Goal: Check status: Check status

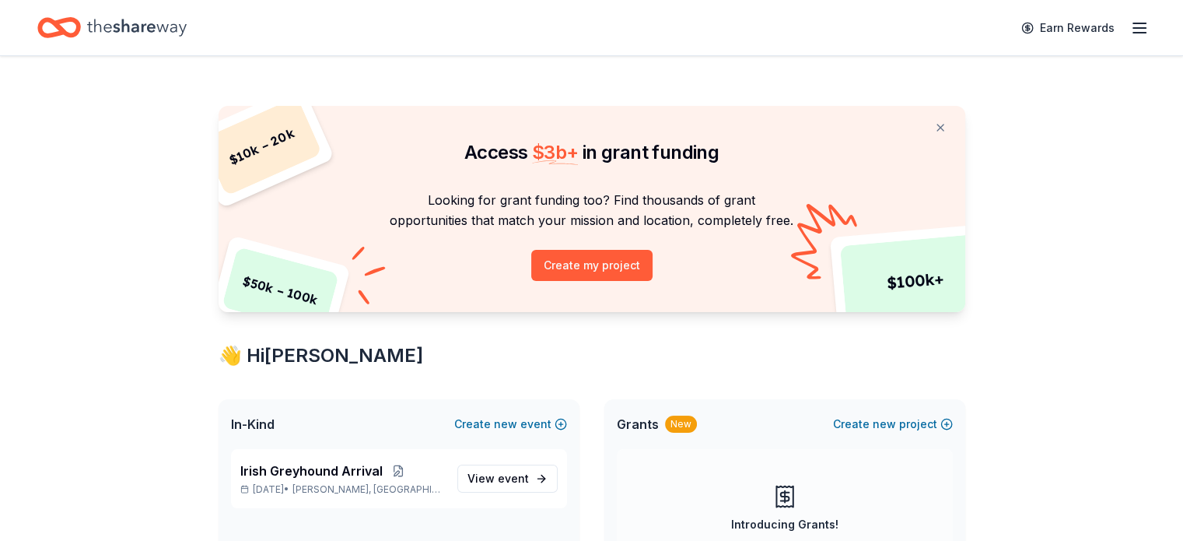
click at [81, 30] on icon "Home" at bounding box center [59, 27] width 44 height 37
click at [1130, 20] on icon "button" at bounding box center [1139, 28] width 19 height 19
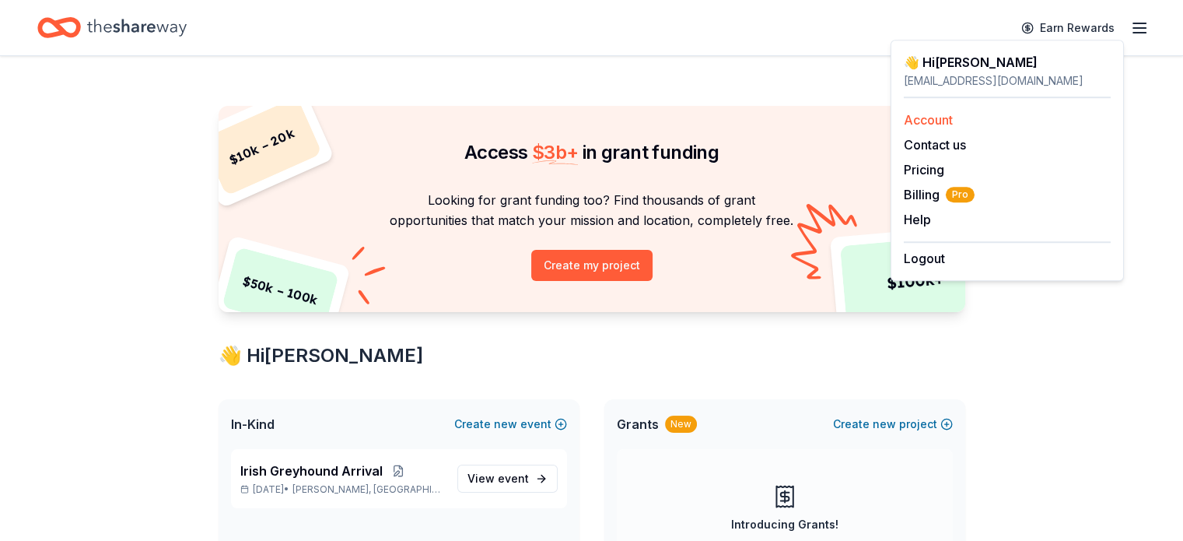
click at [949, 121] on link "Account" at bounding box center [928, 120] width 49 height 16
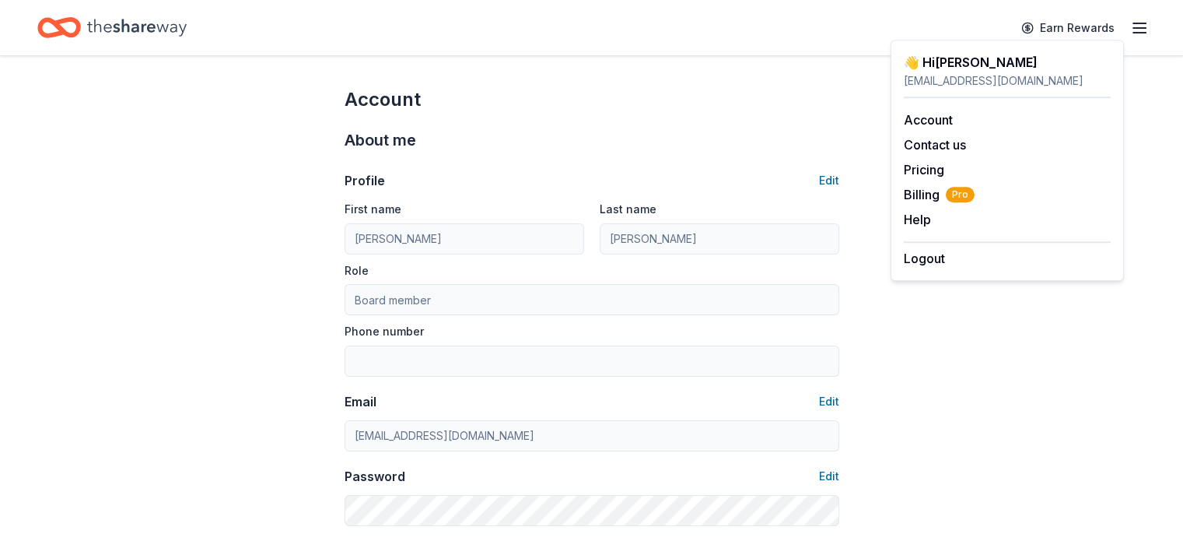
click at [114, 22] on icon "Home" at bounding box center [137, 27] width 100 height 17
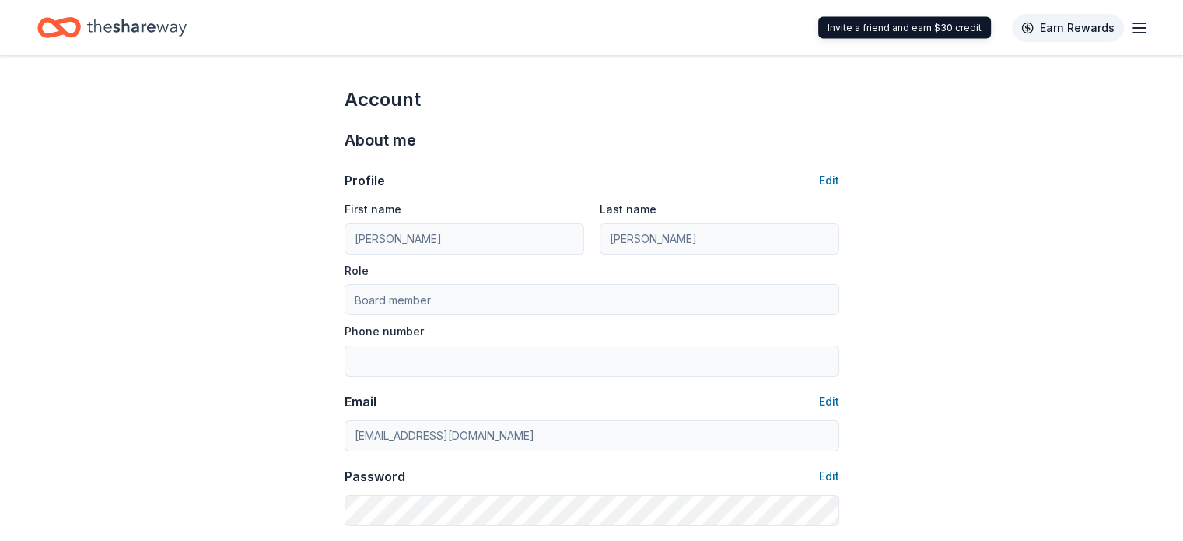
click at [1058, 19] on link "Earn Rewards" at bounding box center [1068, 28] width 112 height 28
click at [79, 20] on icon "Home" at bounding box center [66, 27] width 24 height 16
click at [157, 27] on icon "Home" at bounding box center [137, 28] width 100 height 32
click at [1133, 23] on line "button" at bounding box center [1139, 23] width 12 height 0
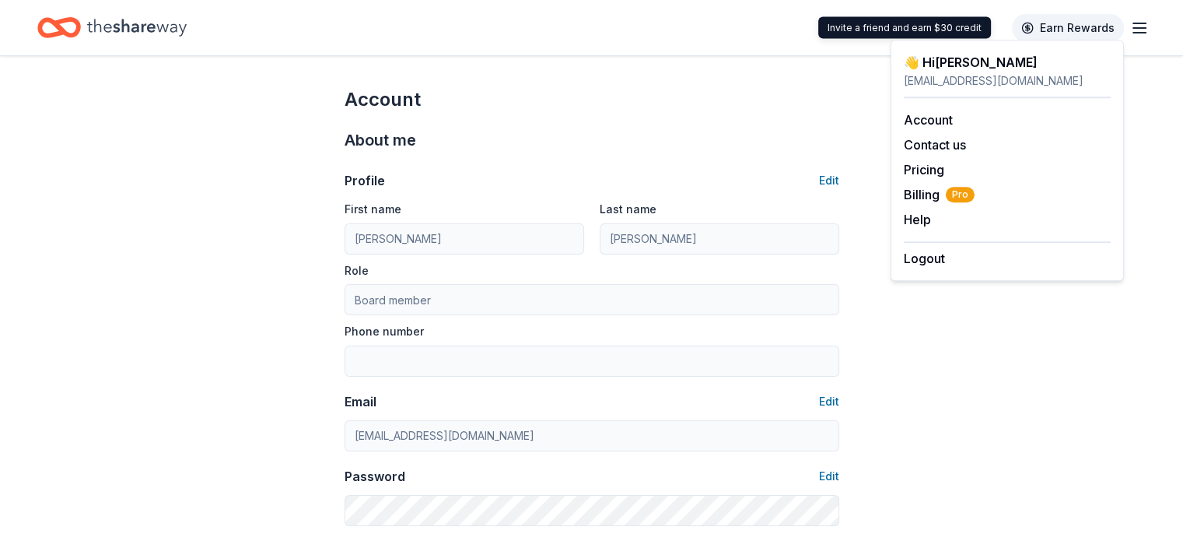
click at [1056, 29] on link "Earn Rewards" at bounding box center [1068, 28] width 112 height 28
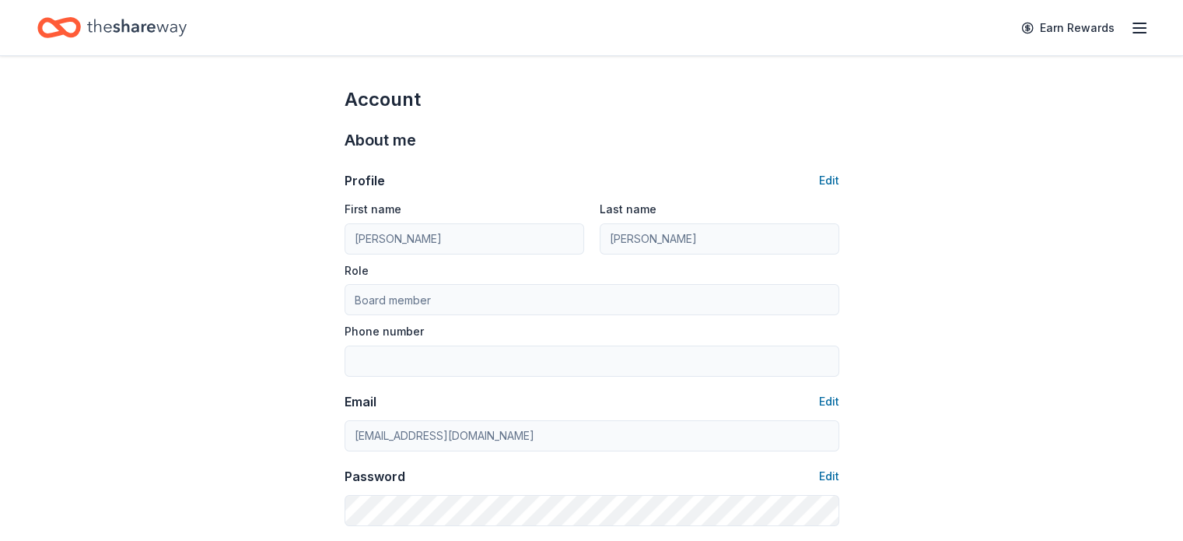
click at [1133, 28] on line "button" at bounding box center [1139, 28] width 12 height 0
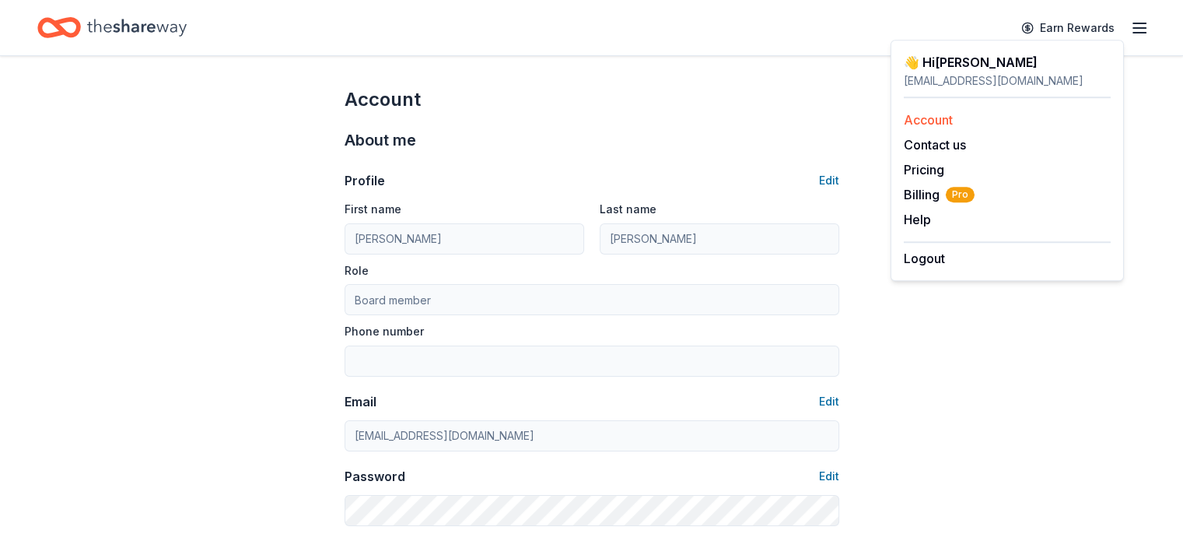
click at [949, 119] on link "Account" at bounding box center [928, 120] width 49 height 16
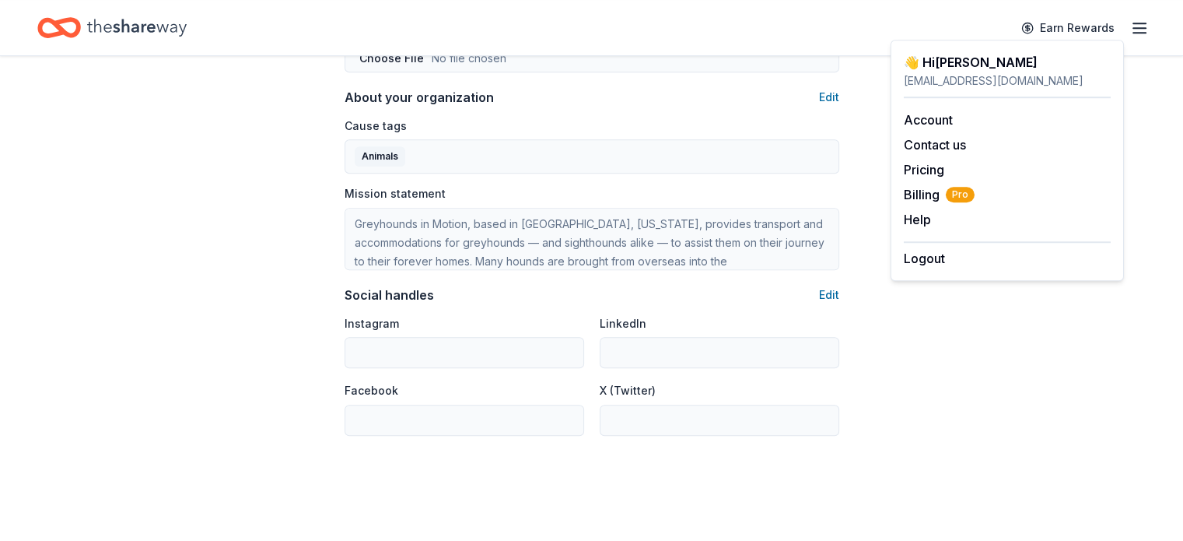
scroll to position [1018, 0]
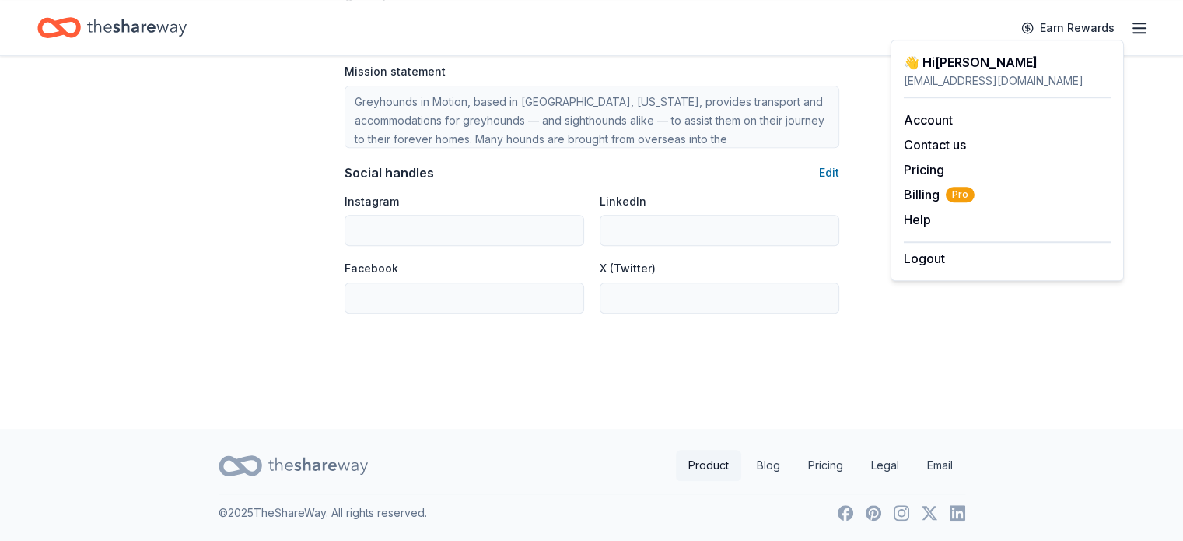
click at [694, 468] on link "Product" at bounding box center [708, 465] width 65 height 31
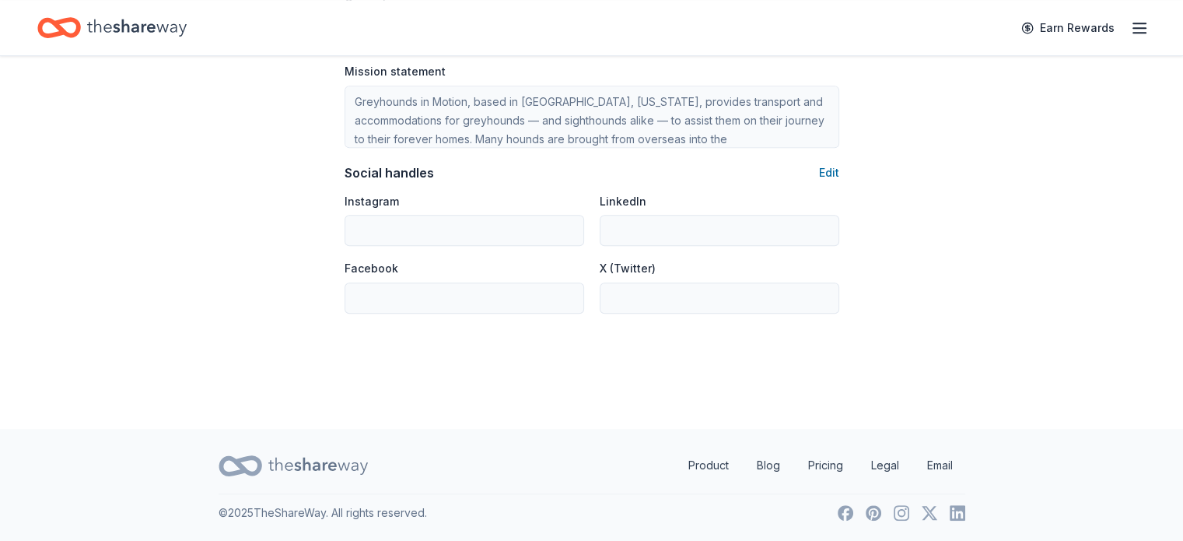
click at [79, 21] on icon "Home" at bounding box center [66, 27] width 24 height 16
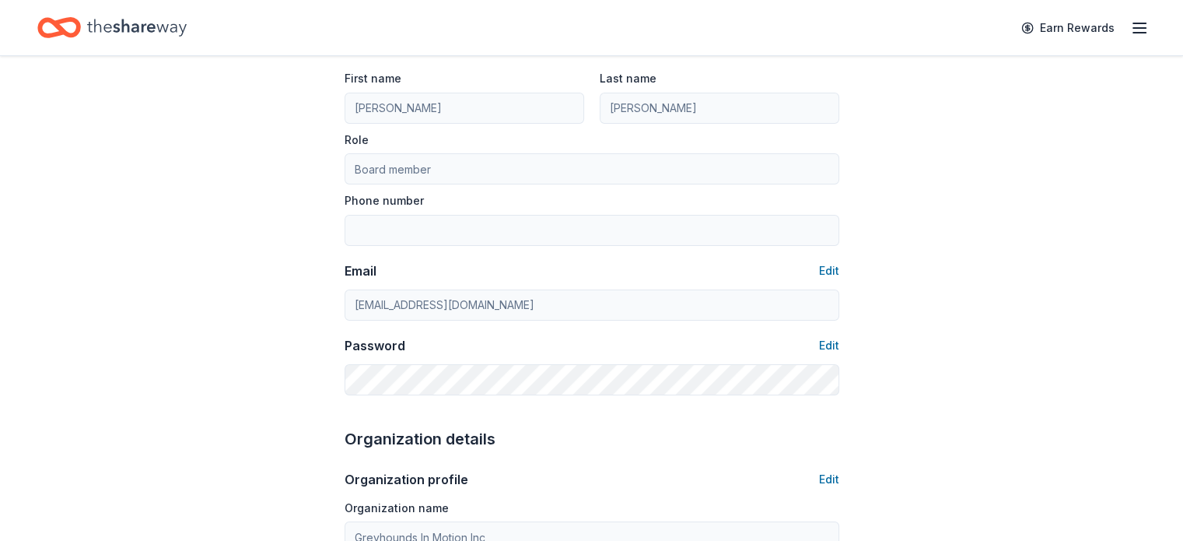
scroll to position [0, 0]
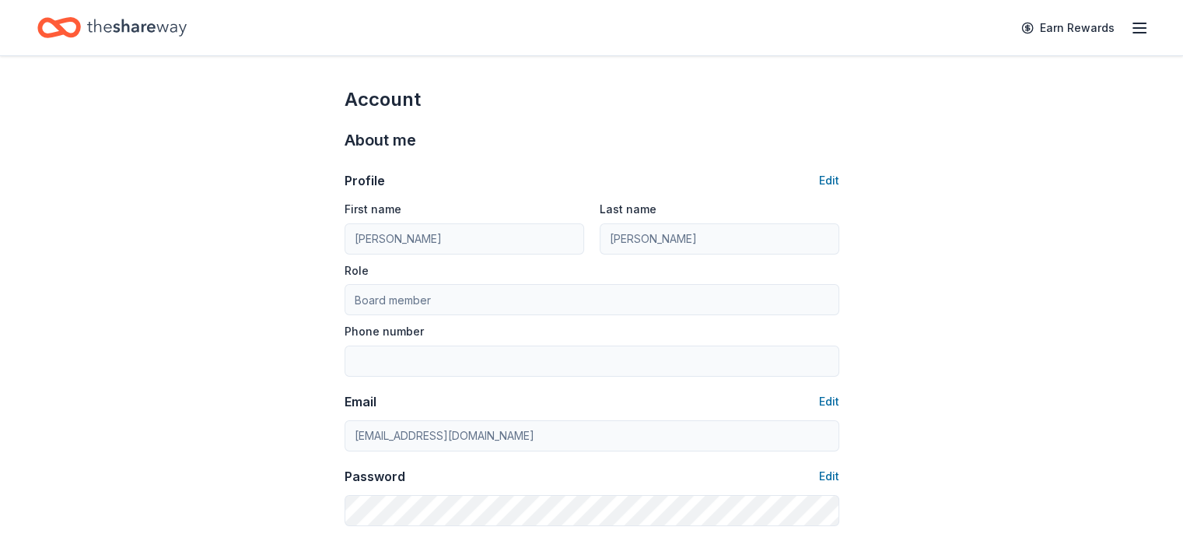
click at [159, 23] on icon "Home" at bounding box center [137, 28] width 100 height 32
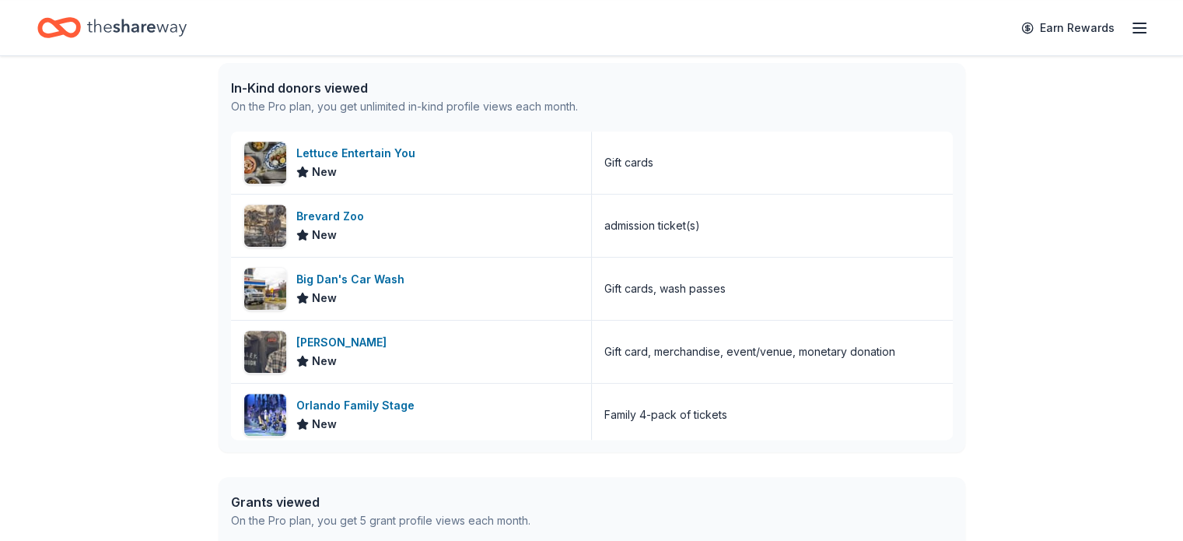
click at [187, 26] on icon "Home" at bounding box center [137, 28] width 100 height 32
click at [1060, 26] on link "Earn Rewards" at bounding box center [1068, 28] width 112 height 28
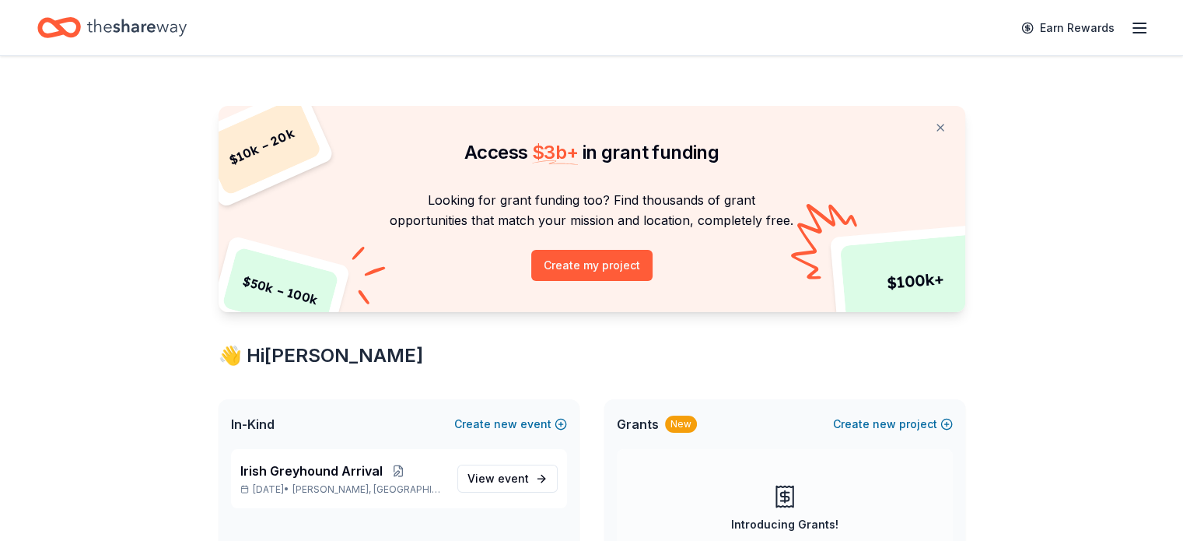
click at [106, 27] on div "Home" at bounding box center [111, 27] width 149 height 37
click at [1012, 23] on link "Earn Rewards" at bounding box center [1068, 28] width 112 height 28
click at [1127, 24] on div "Earn Rewards" at bounding box center [591, 27] width 1183 height 55
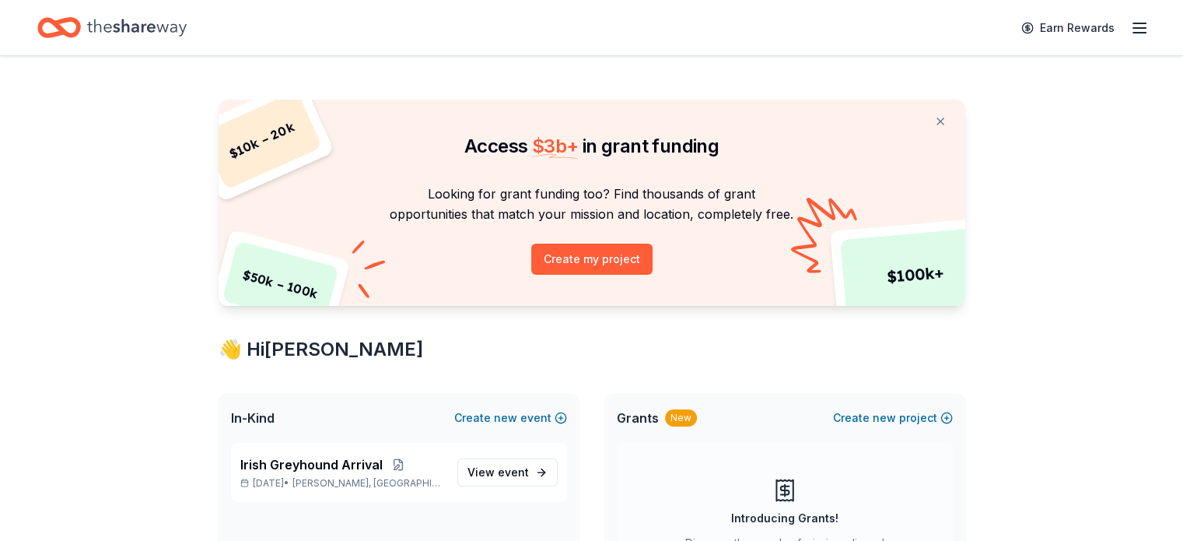
scroll to position [8, 0]
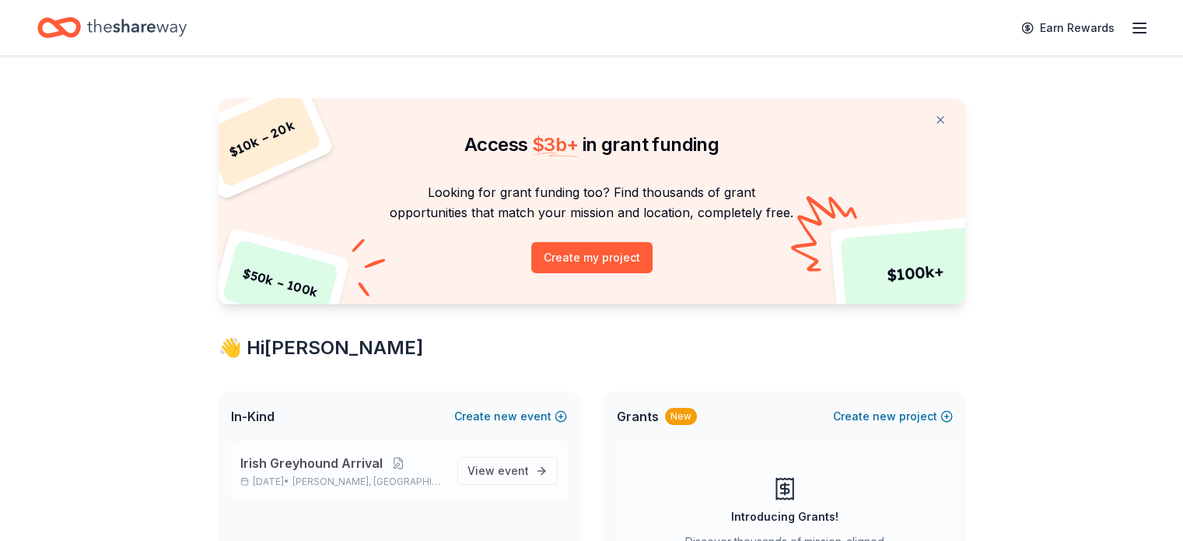
click at [304, 461] on span "Irish Greyhound Arrival" at bounding box center [311, 463] width 142 height 19
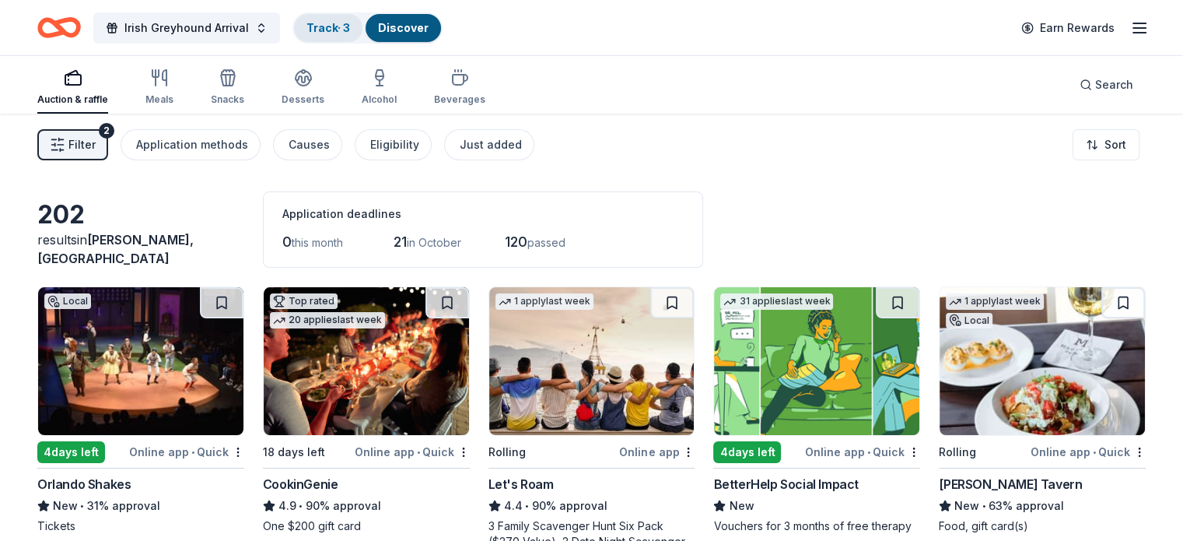
click at [346, 27] on link "Track · 3" at bounding box center [329, 27] width 44 height 13
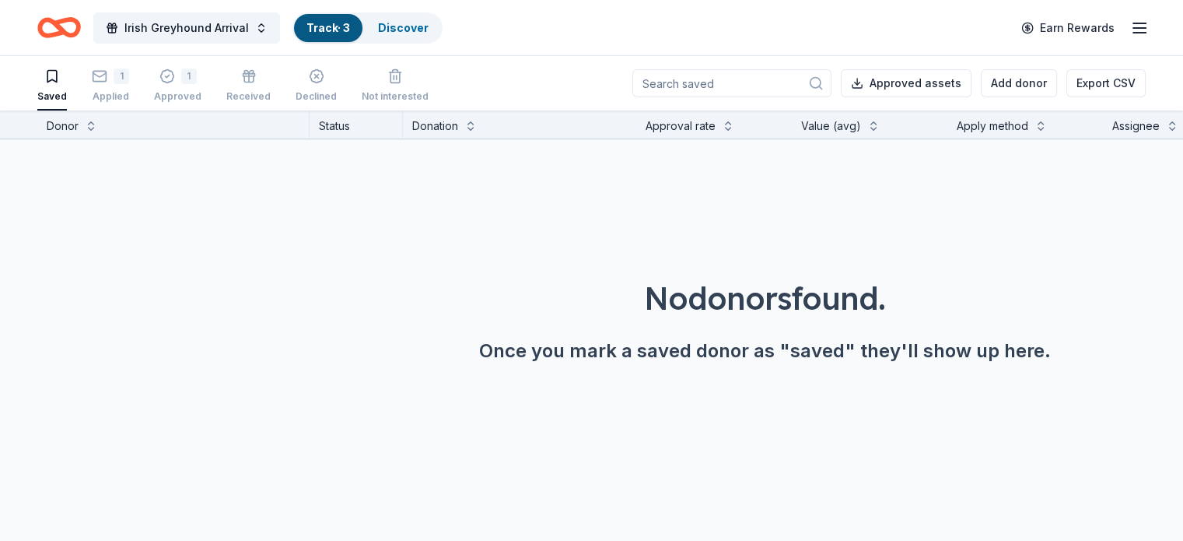
click at [350, 24] on link "Track · 3" at bounding box center [329, 27] width 44 height 13
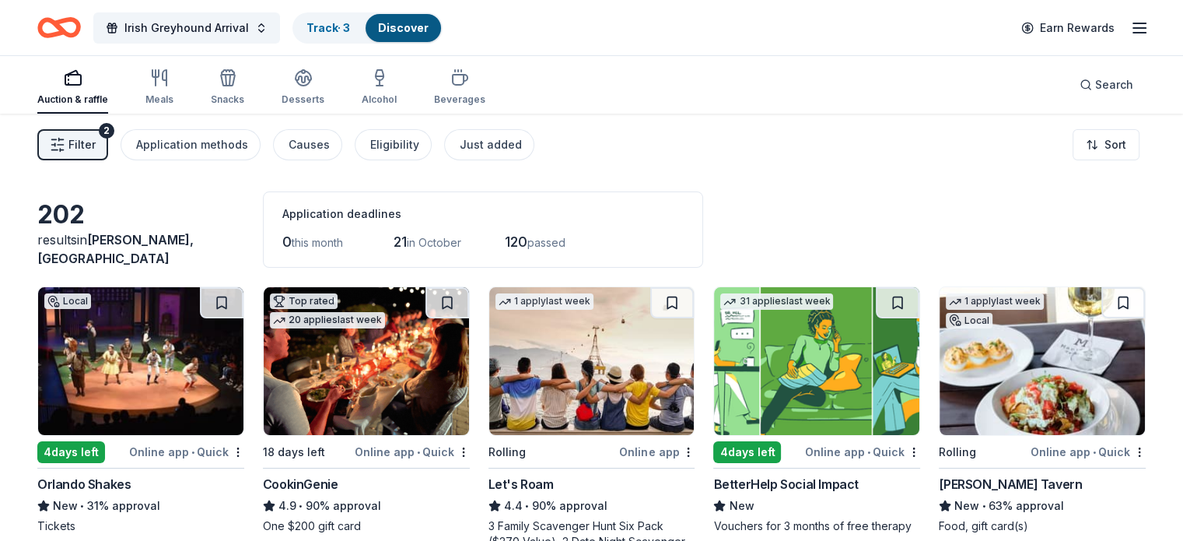
click at [96, 142] on span "Filter" at bounding box center [81, 144] width 27 height 19
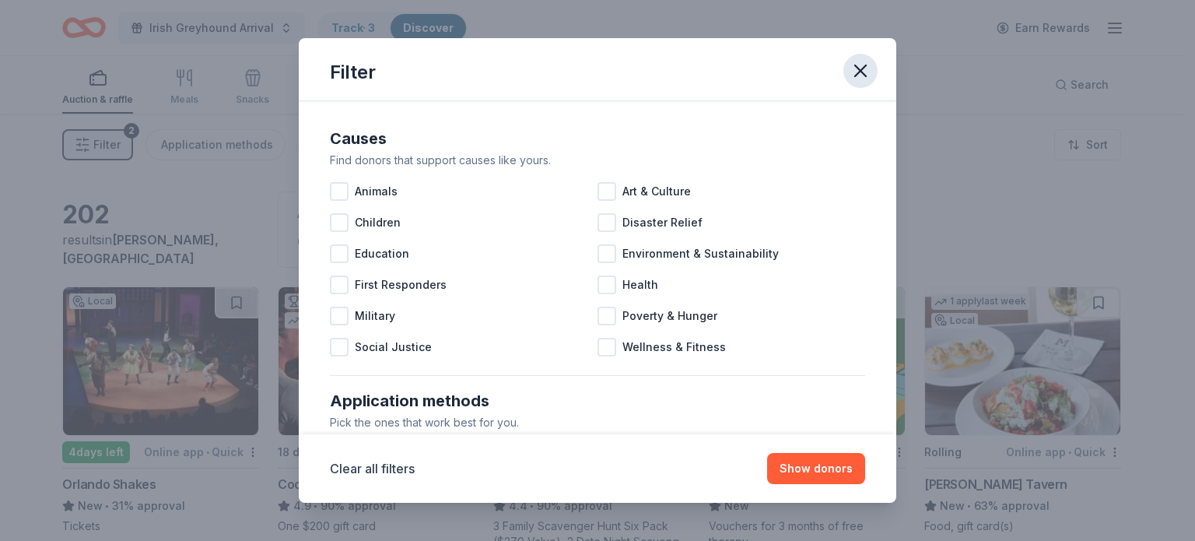
click at [859, 69] on icon "button" at bounding box center [860, 70] width 11 height 11
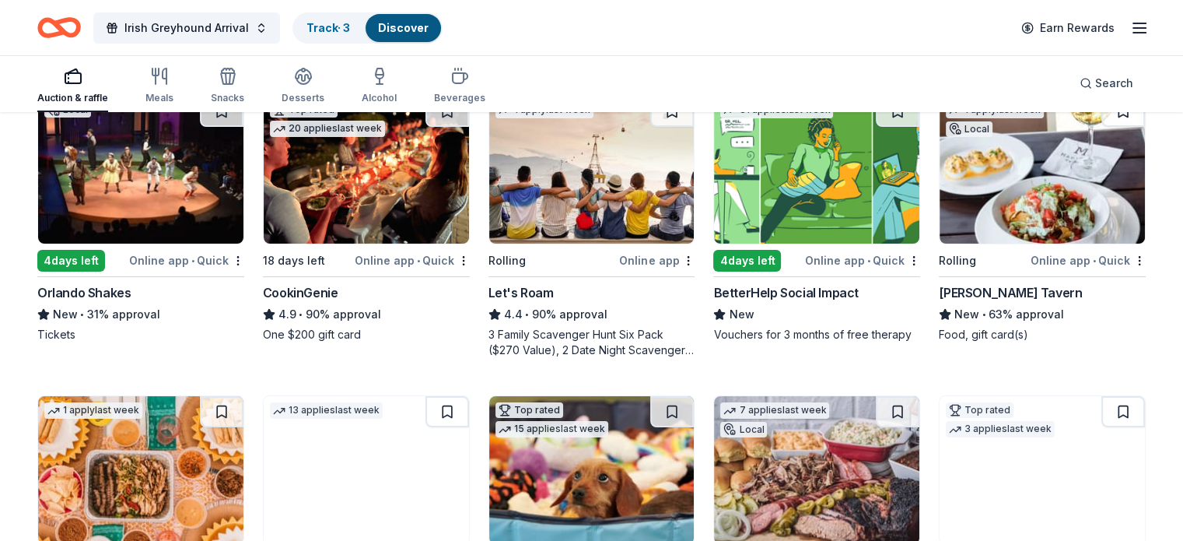
scroll to position [192, 0]
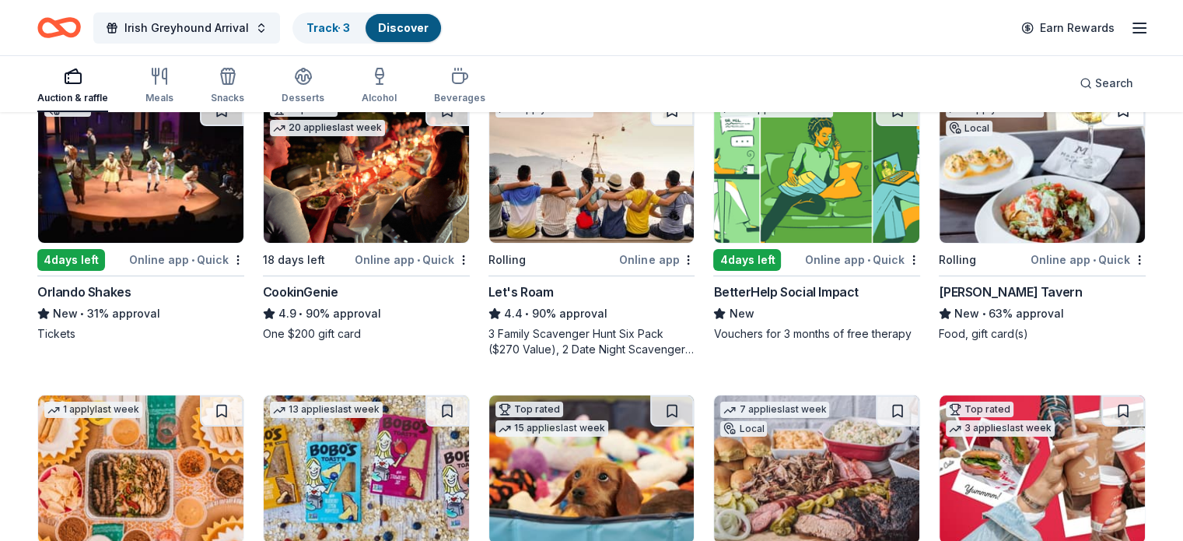
click at [657, 194] on img at bounding box center [591, 169] width 205 height 148
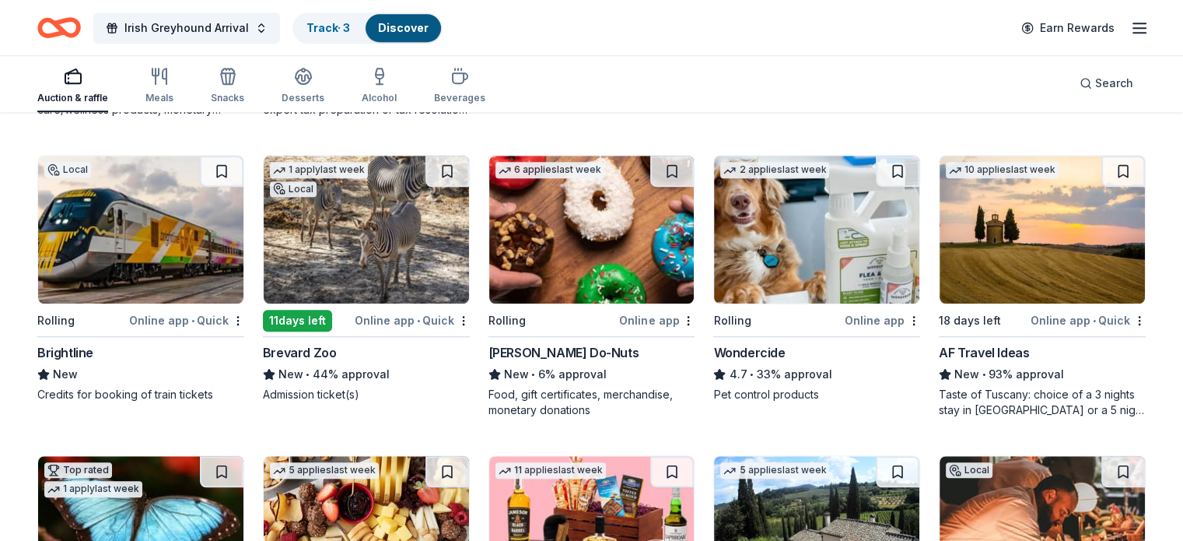
scroll to position [1034, 0]
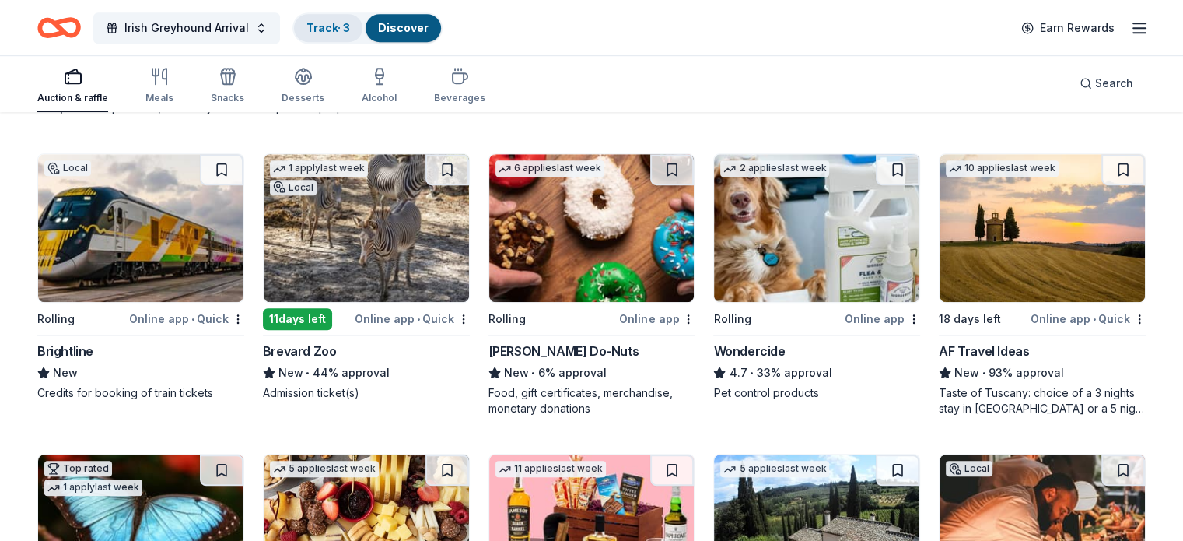
click at [350, 24] on link "Track · 3" at bounding box center [329, 27] width 44 height 13
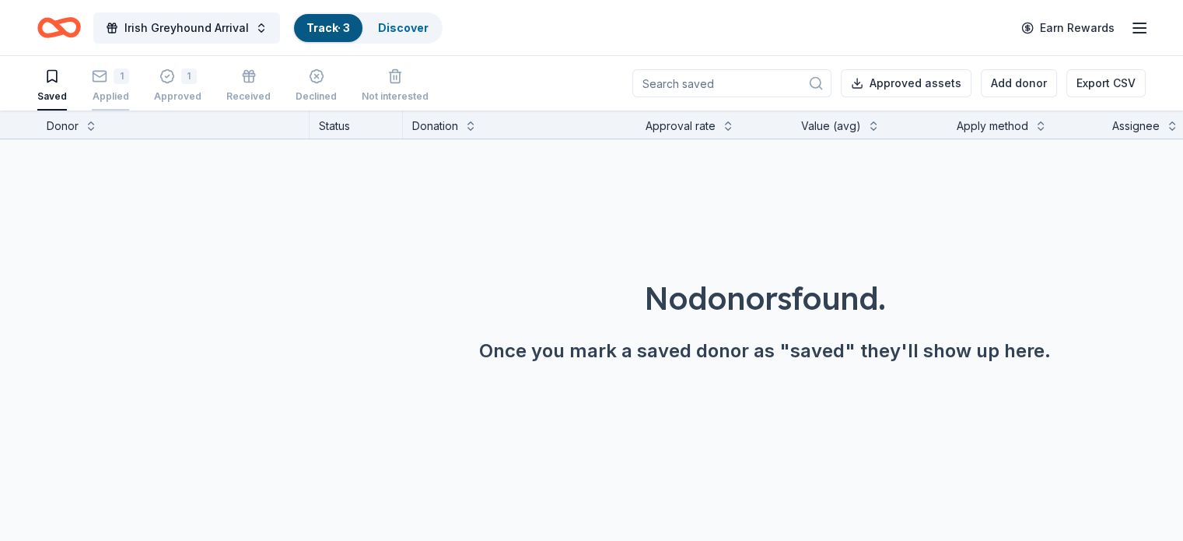
click at [129, 72] on div "1" at bounding box center [122, 76] width 16 height 16
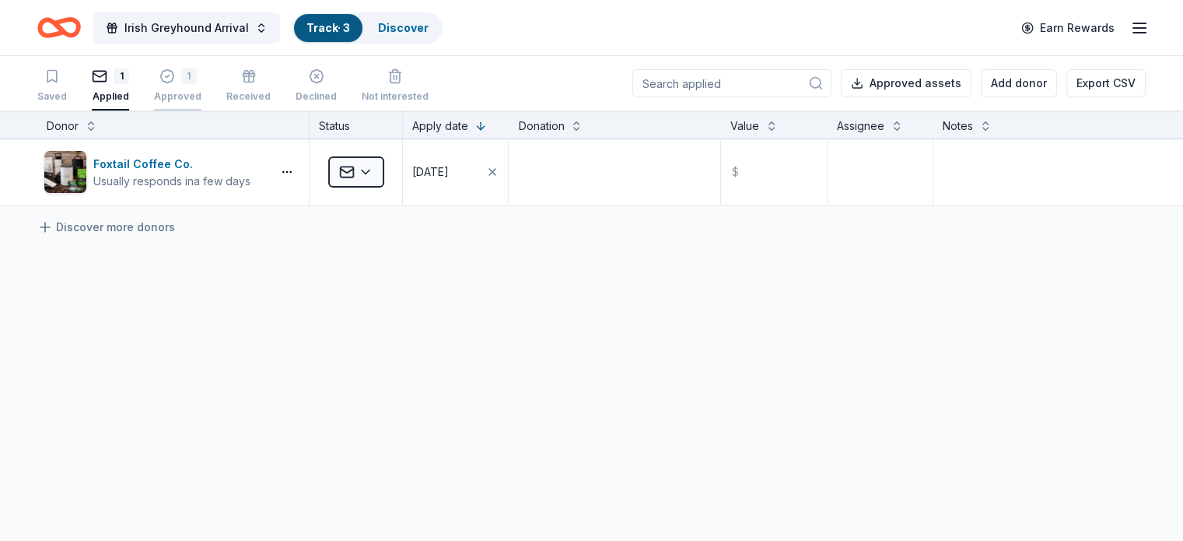
drag, startPoint x: 212, startPoint y: 75, endPoint x: 196, endPoint y: 73, distance: 15.6
click at [196, 73] on div "1" at bounding box center [177, 76] width 47 height 16
